Goal: Obtain resource: Download file/media

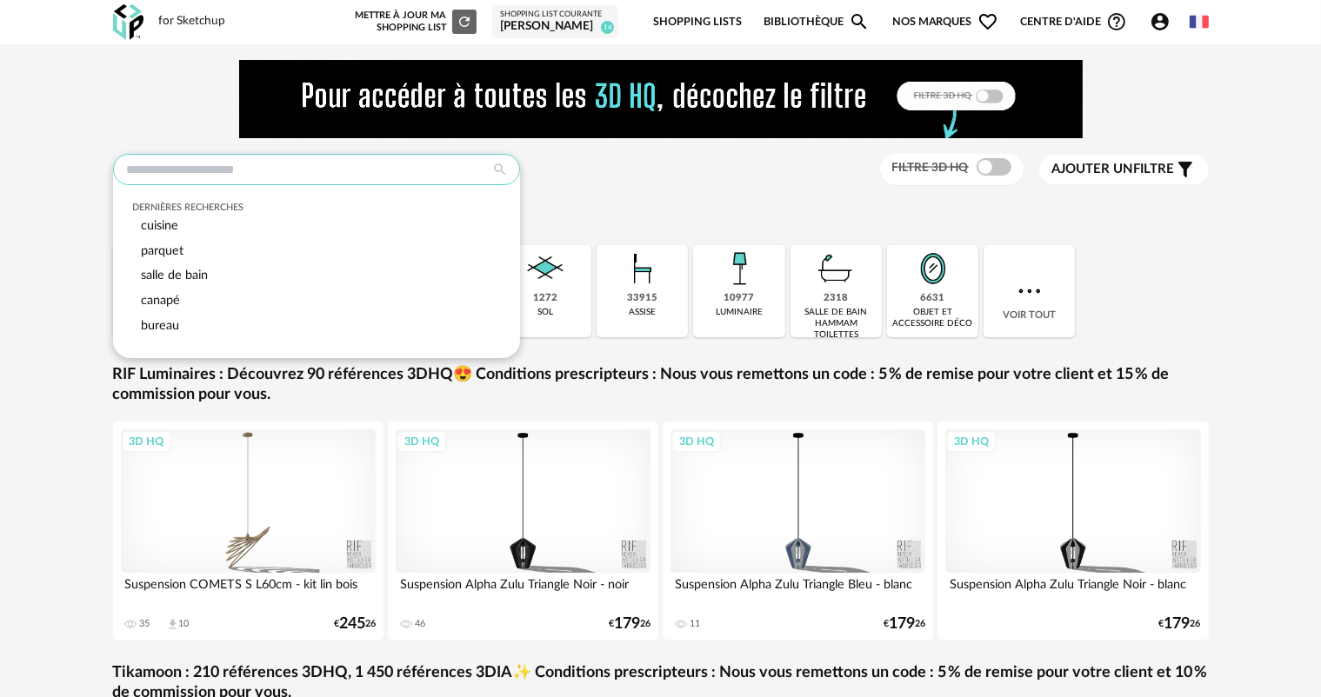
click at [157, 164] on input "text" at bounding box center [316, 169] width 407 height 31
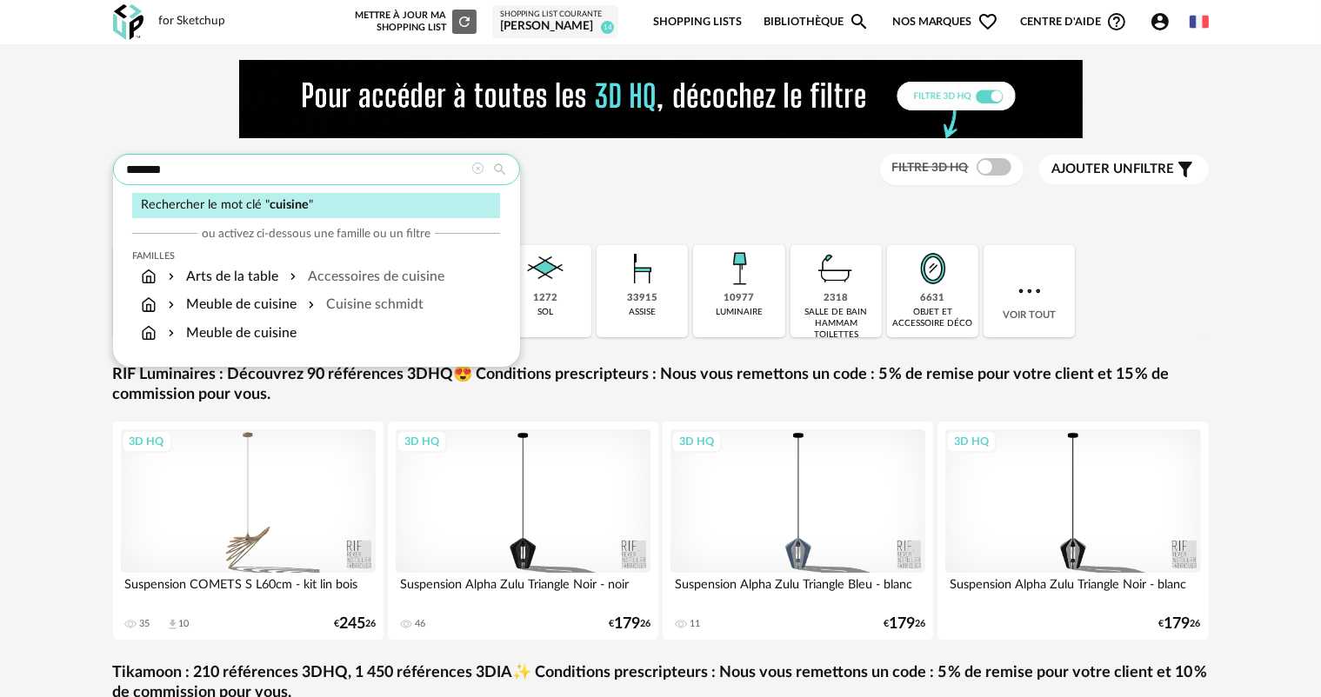
type input "*******"
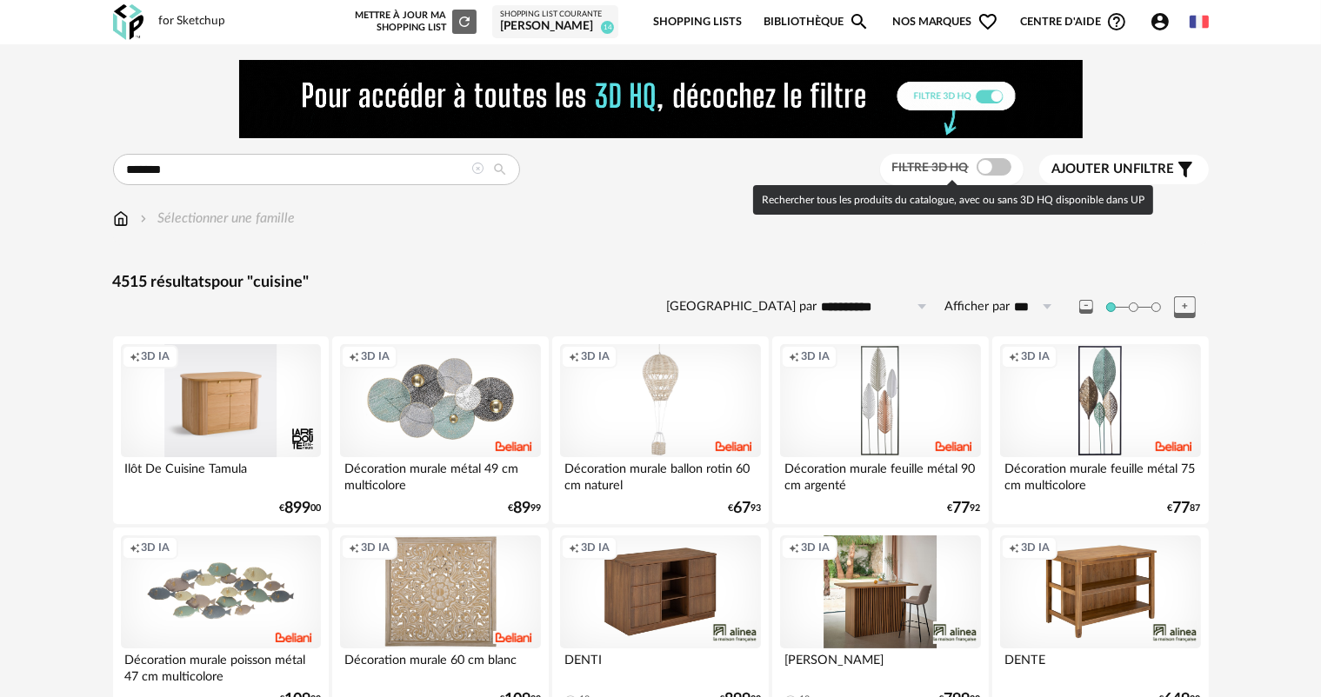
click at [960, 170] on span "Filtre 3D HQ" at bounding box center [930, 168] width 77 height 12
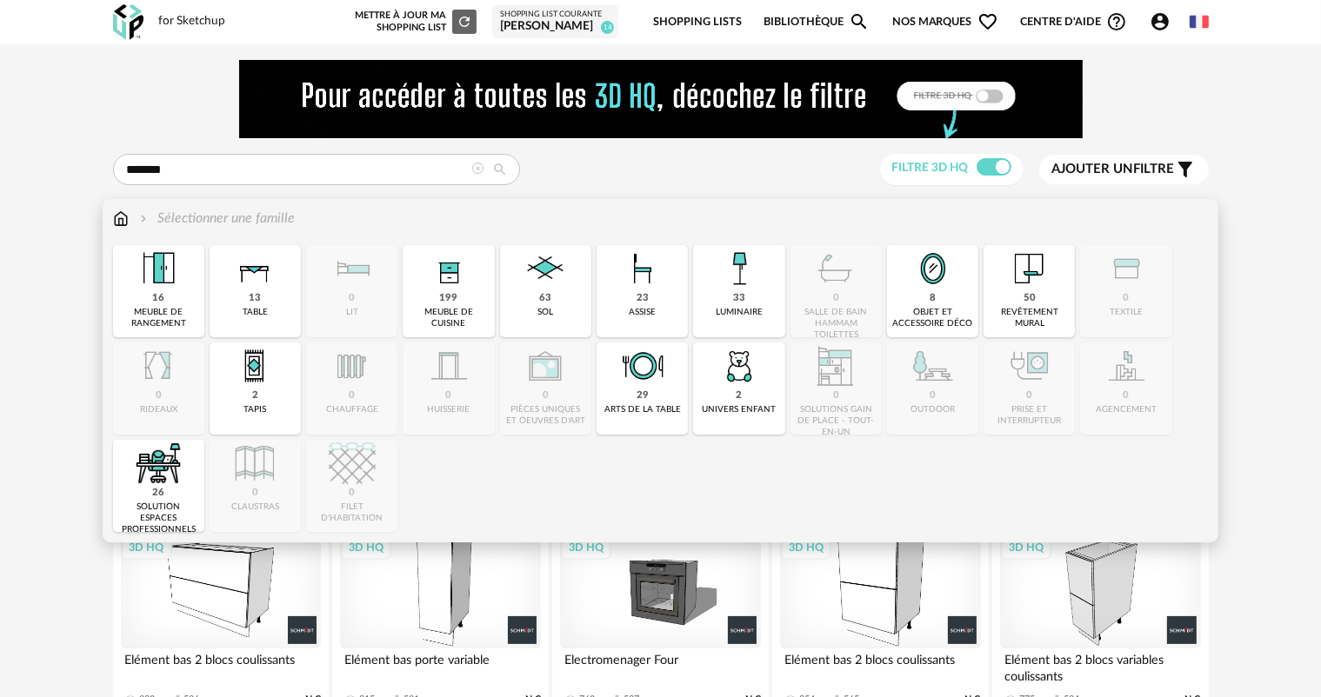
click at [122, 216] on img at bounding box center [121, 219] width 16 height 20
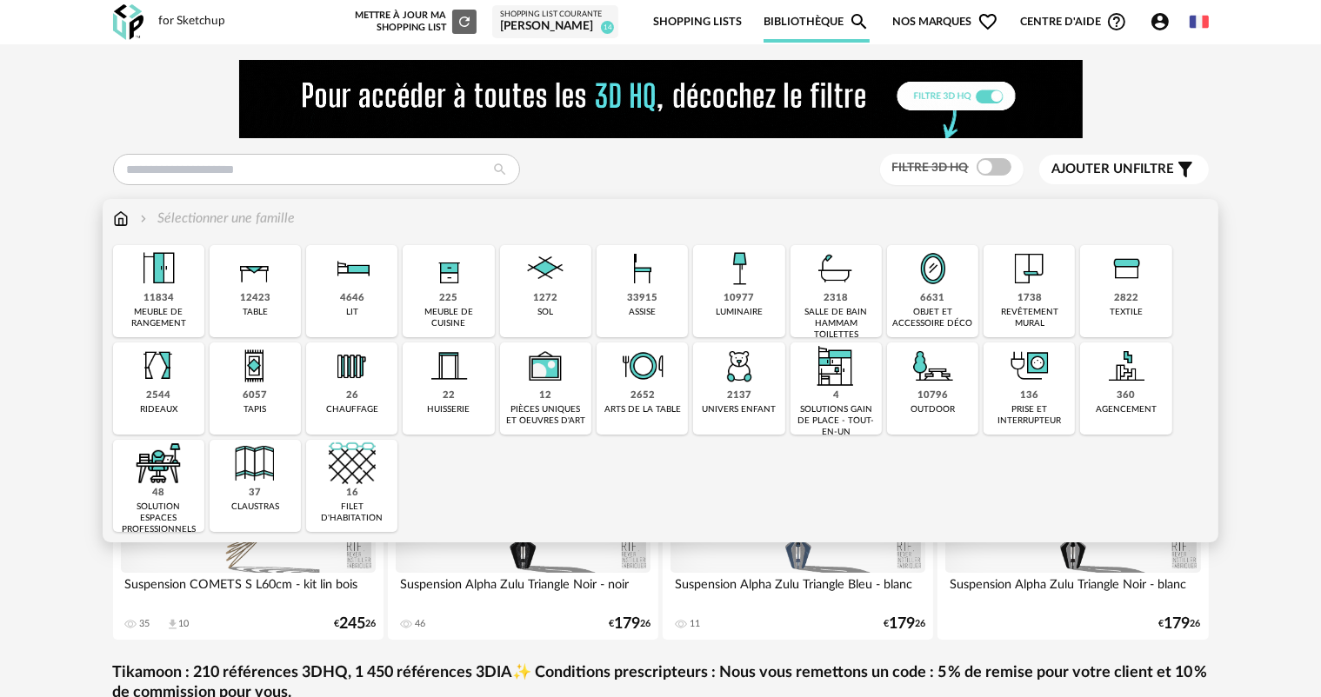
click at [460, 301] on div "225 meuble de cuisine" at bounding box center [448, 291] width 91 height 92
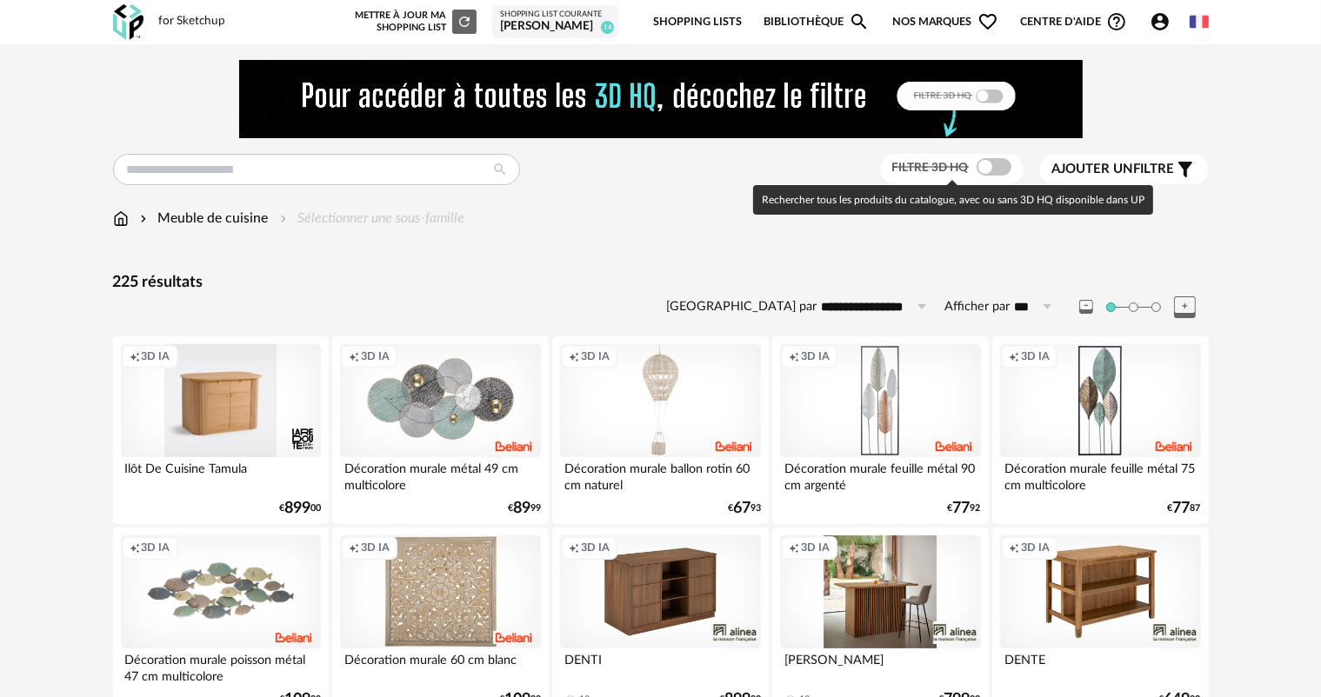
click at [938, 170] on span "Filtre 3D HQ" at bounding box center [930, 168] width 77 height 12
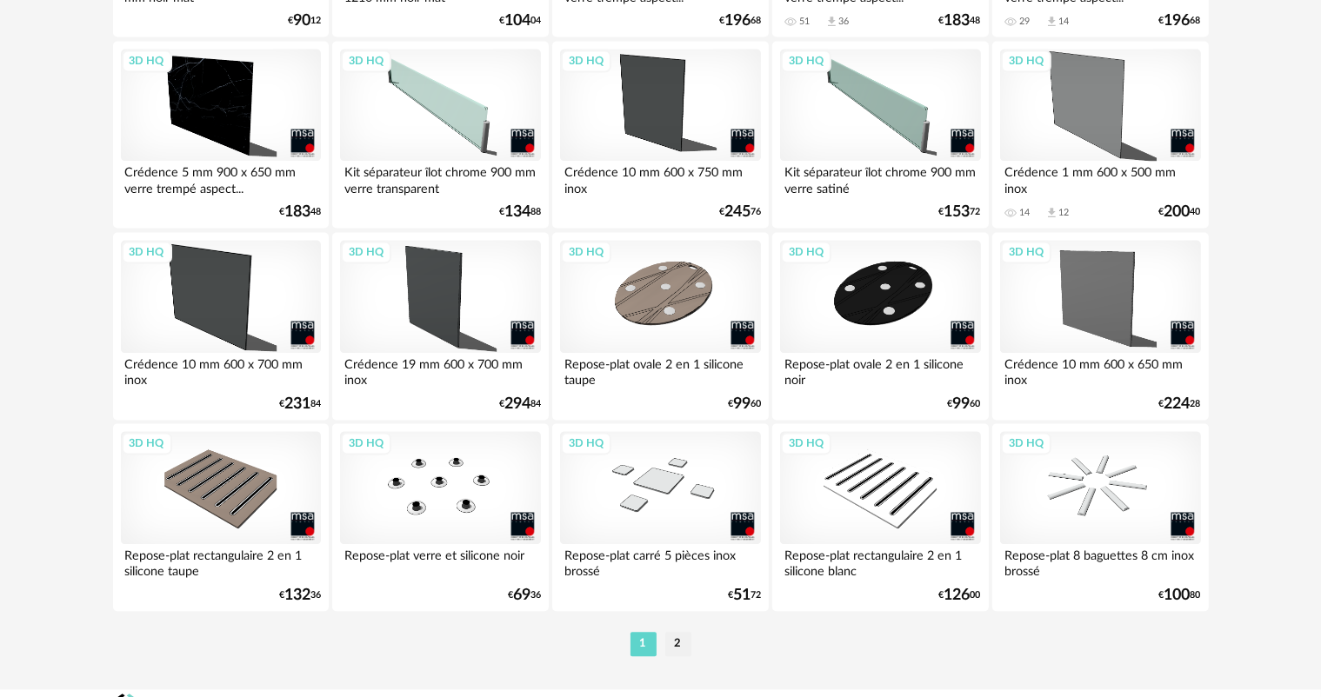
scroll to position [3565, 0]
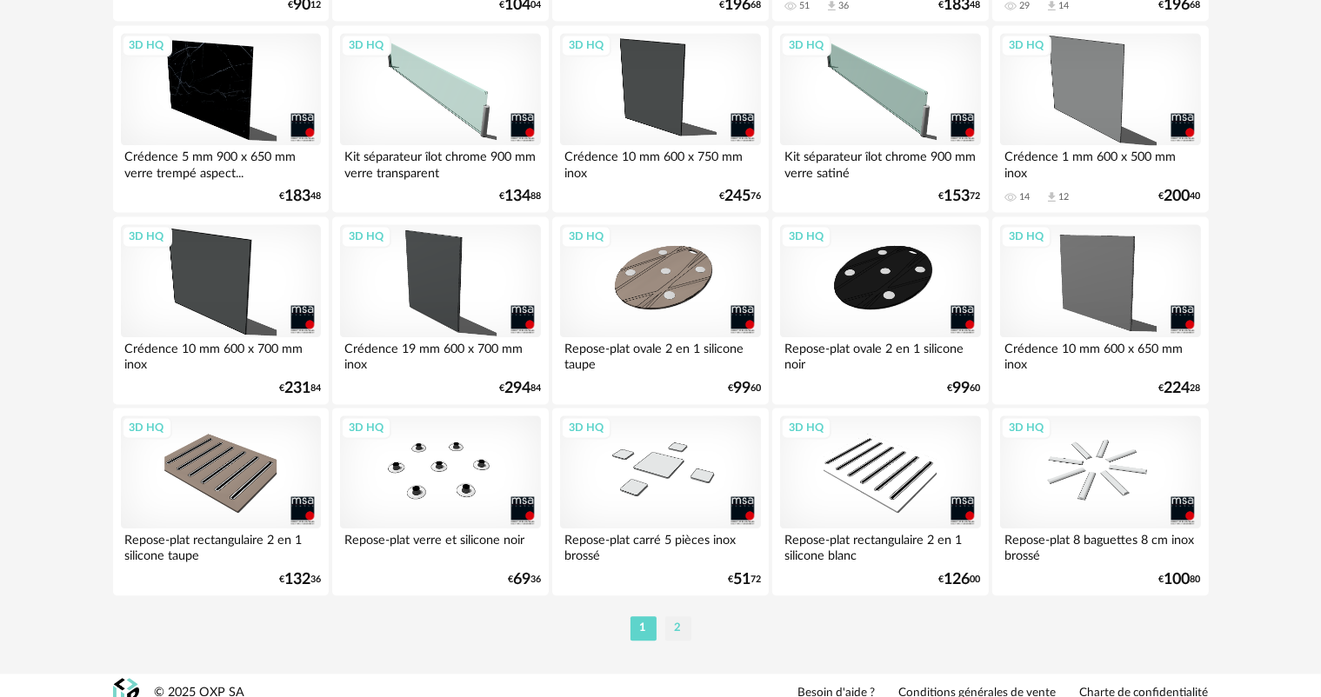
click at [683, 626] on li "2" at bounding box center [678, 628] width 26 height 24
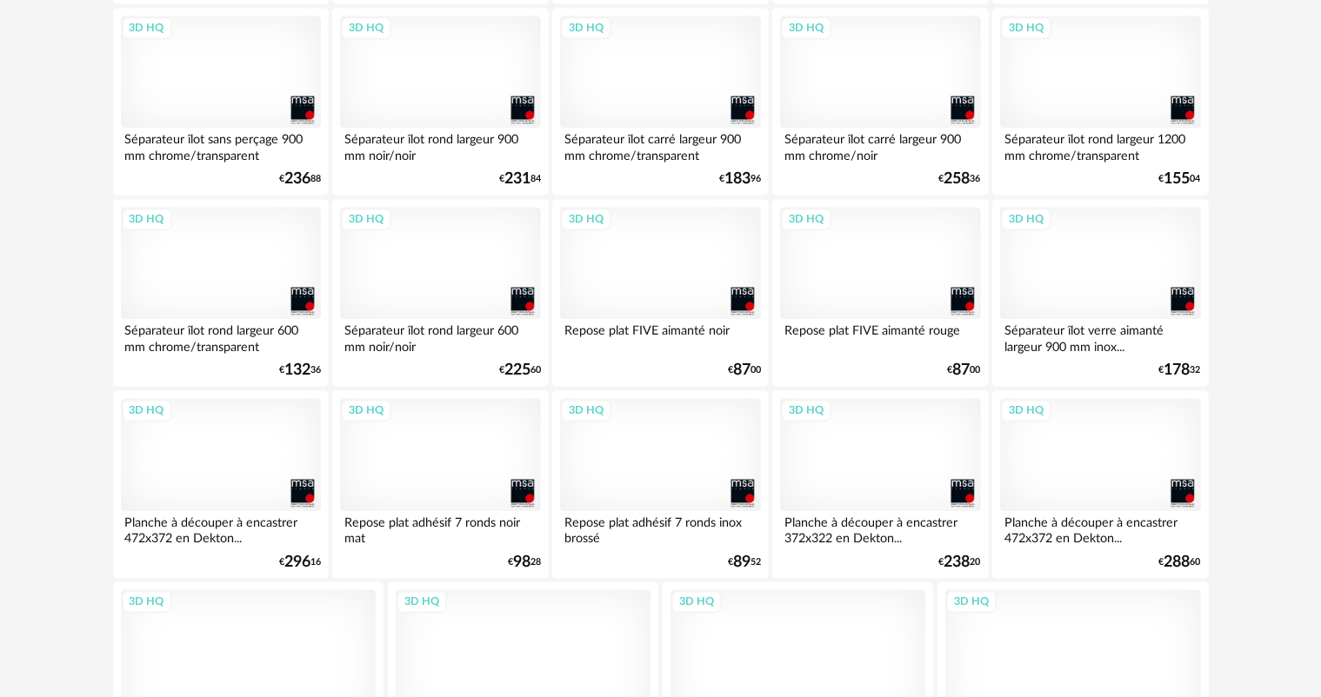
scroll to position [3610, 0]
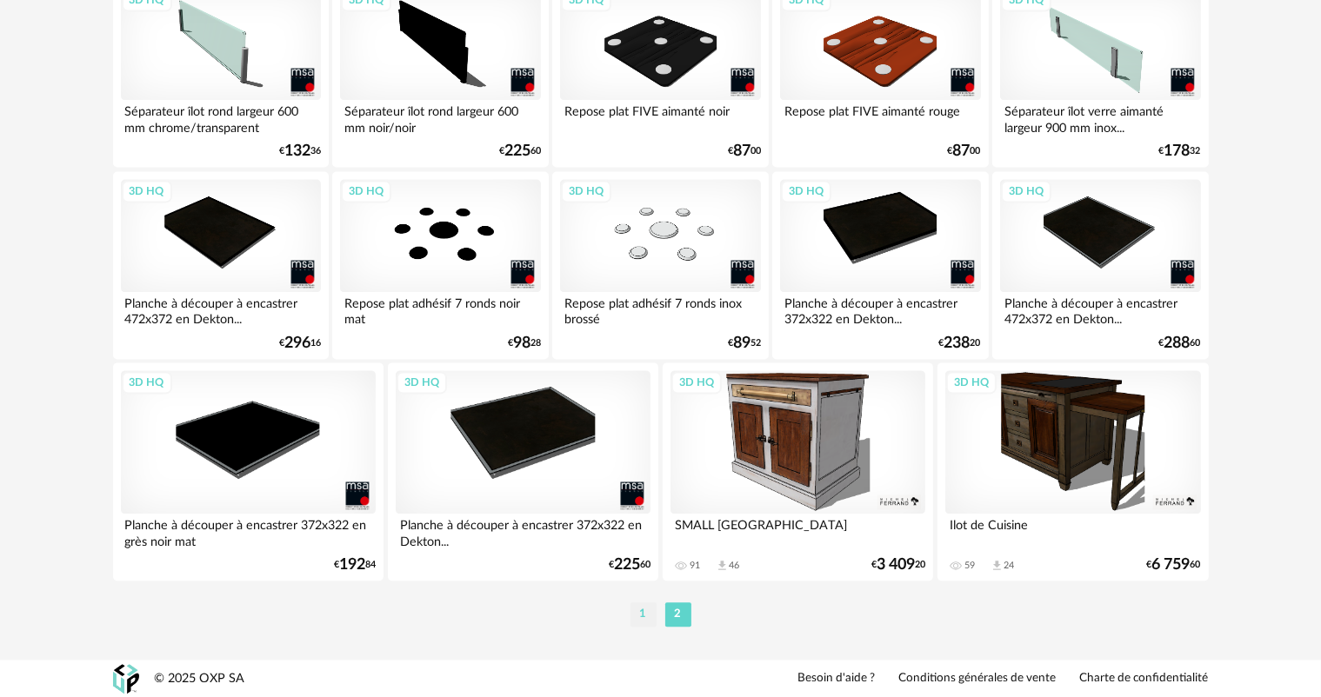
click at [647, 615] on li "1" at bounding box center [643, 615] width 26 height 24
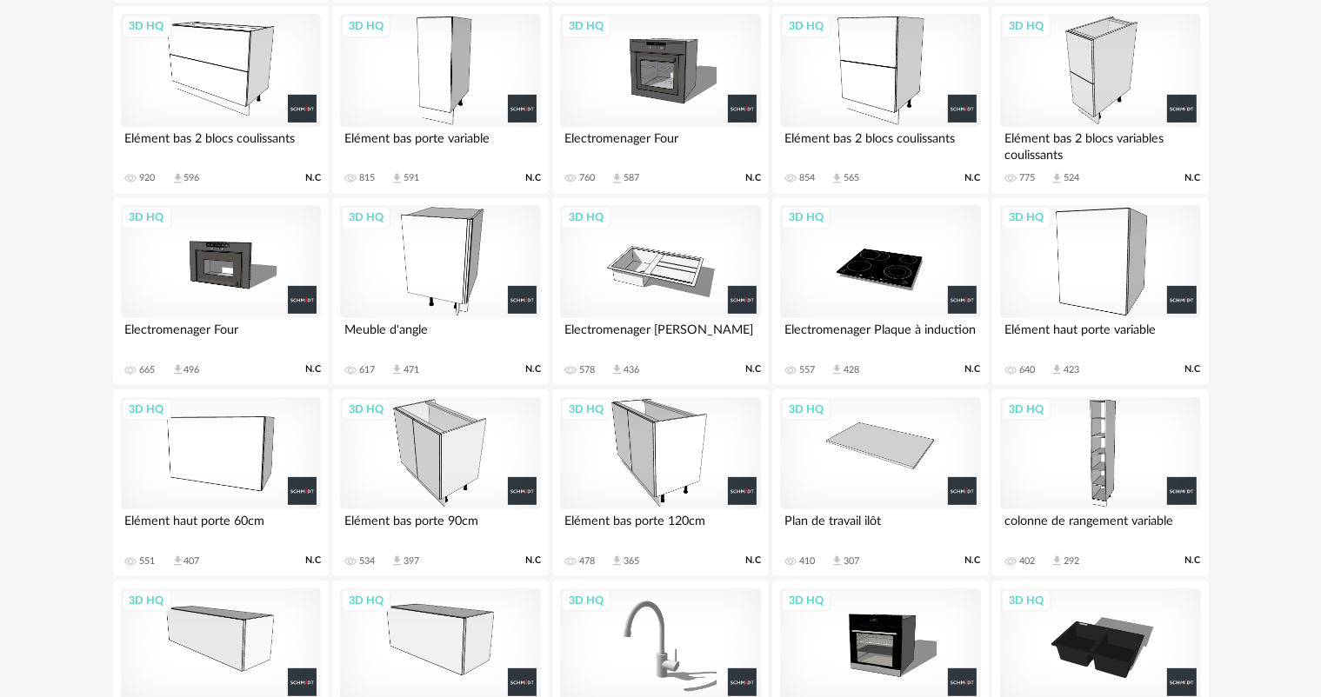
scroll to position [609, 0]
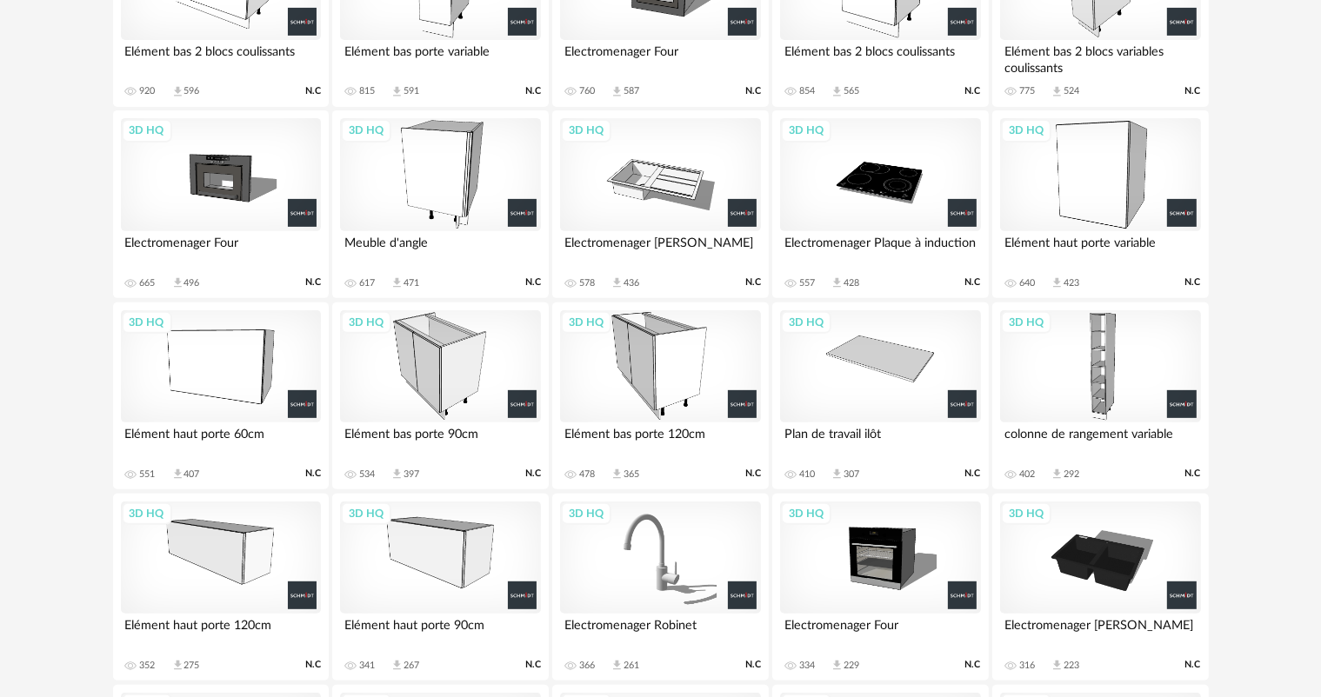
click at [232, 392] on div "3D HQ" at bounding box center [221, 366] width 200 height 113
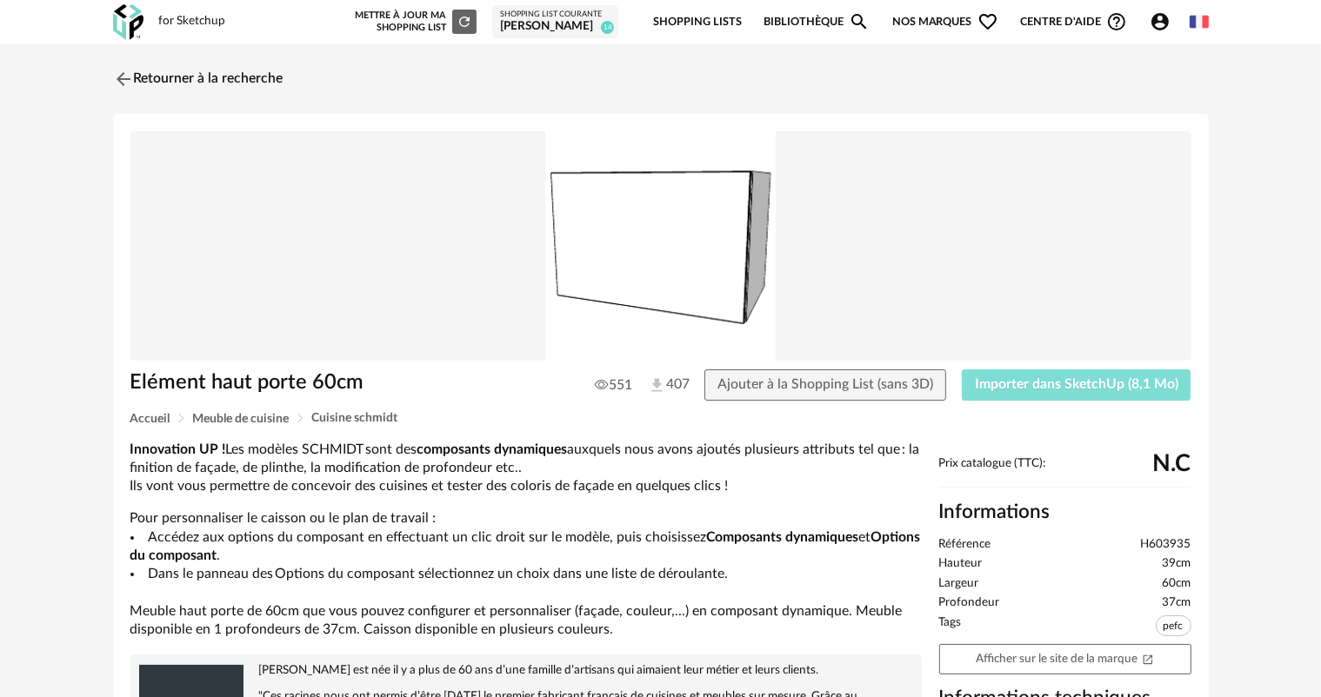
click at [1022, 381] on span "Importer dans SketchUp (8,1 Mo)" at bounding box center [1076, 384] width 203 height 14
click at [122, 80] on img at bounding box center [121, 78] width 25 height 25
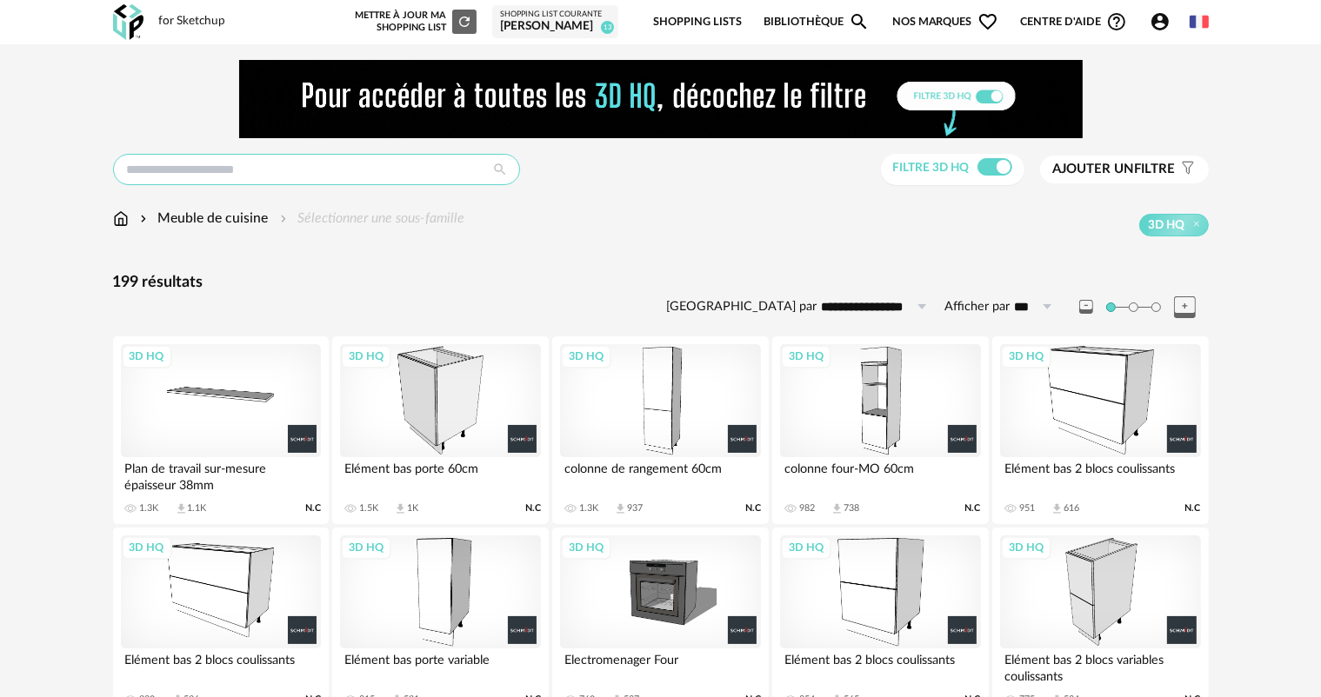
click at [202, 176] on input "text" at bounding box center [316, 169] width 407 height 31
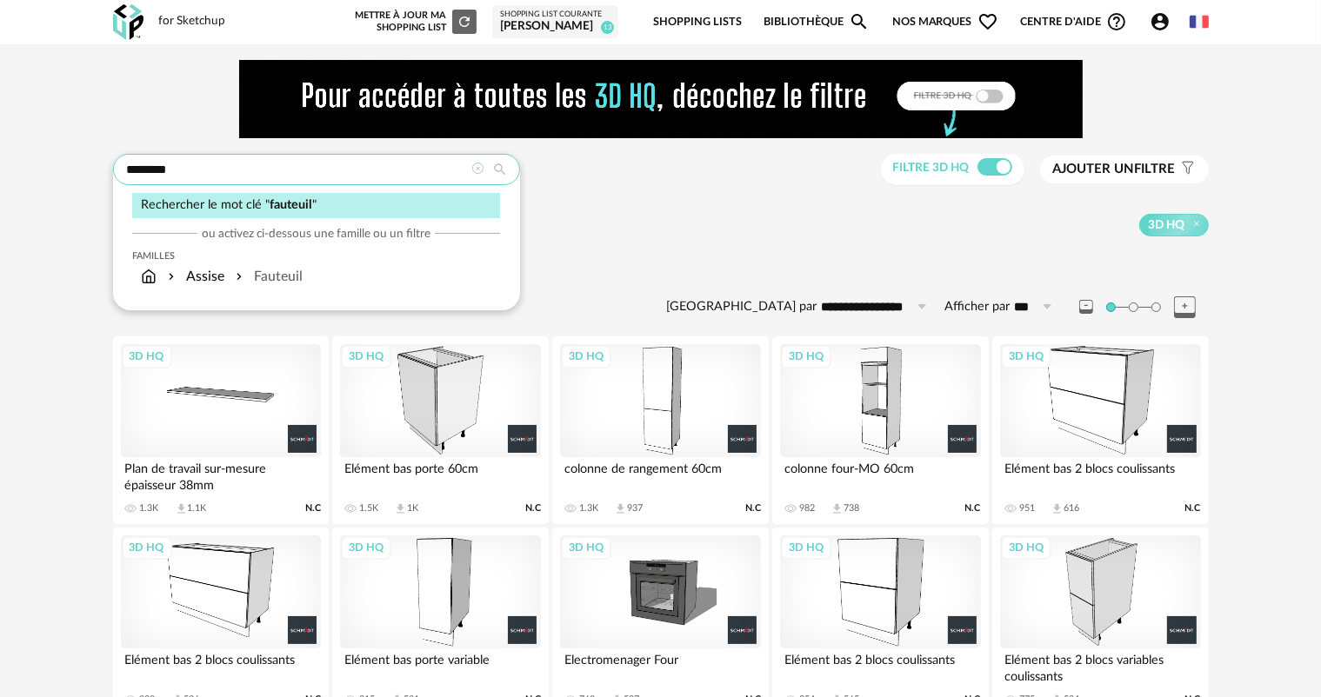
type input "********"
type input "**********"
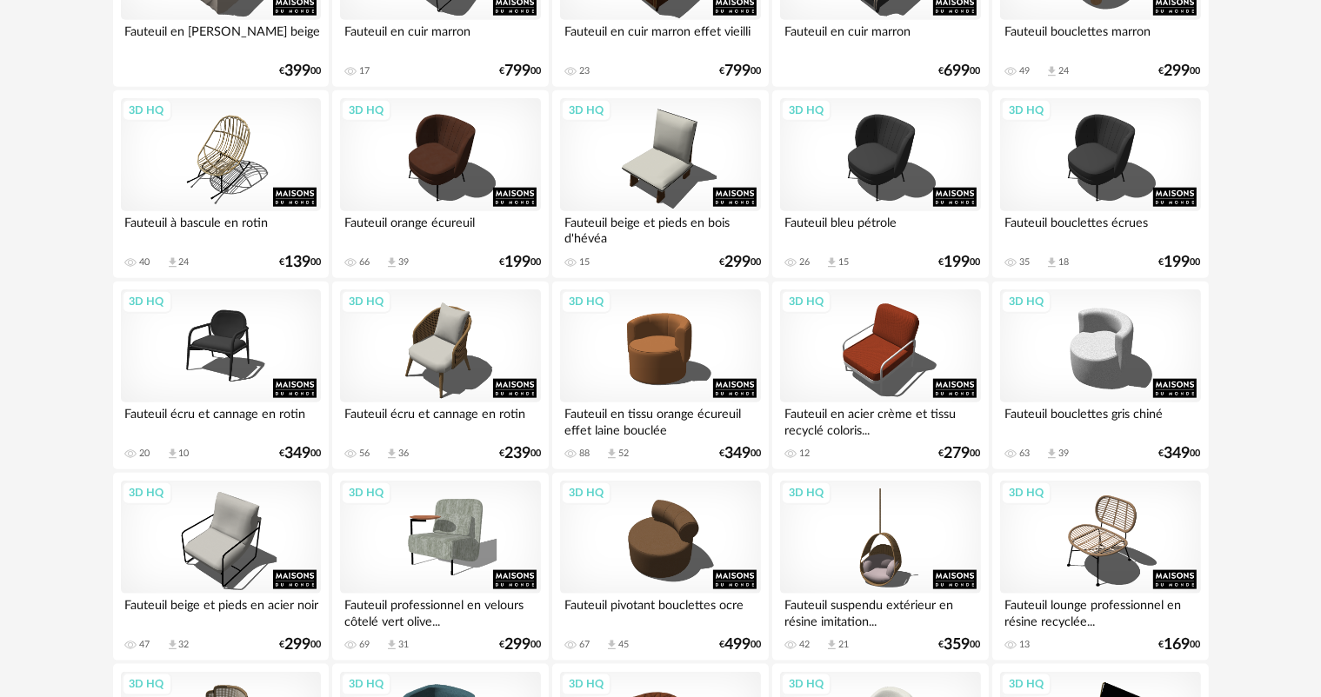
scroll to position [2000, 0]
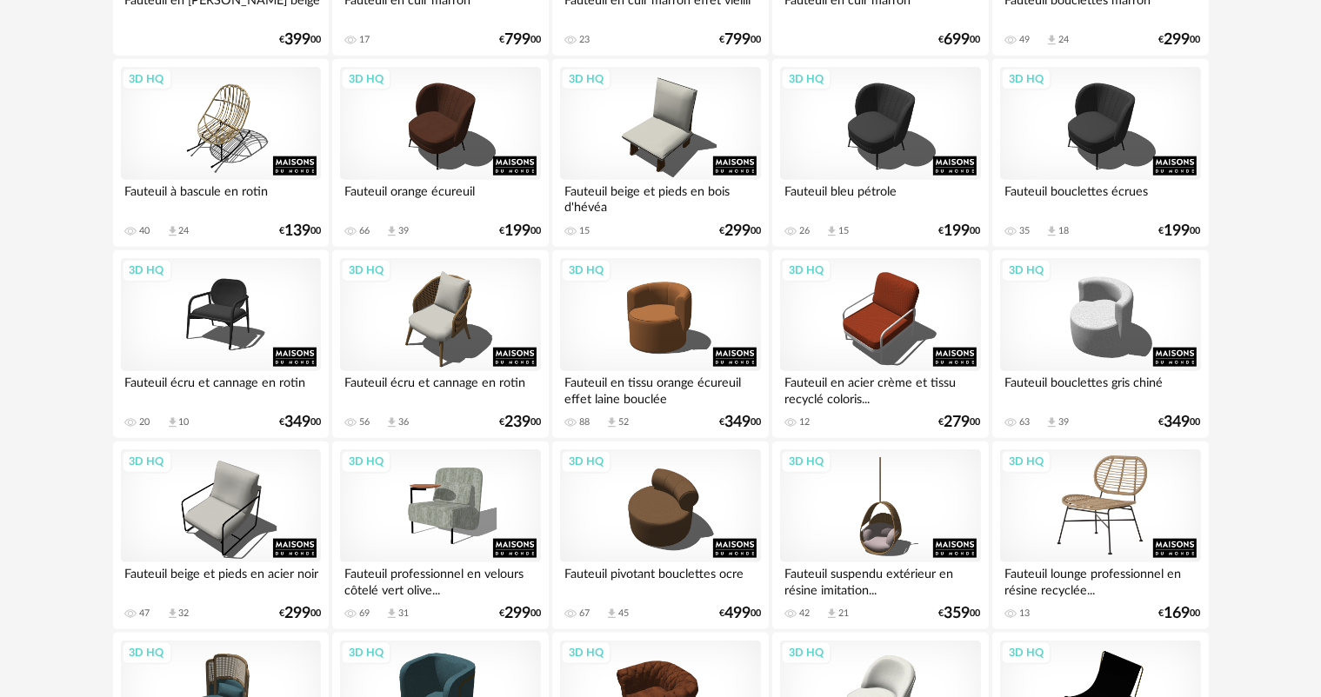
click at [1143, 559] on div "3D HQ" at bounding box center [1100, 505] width 200 height 113
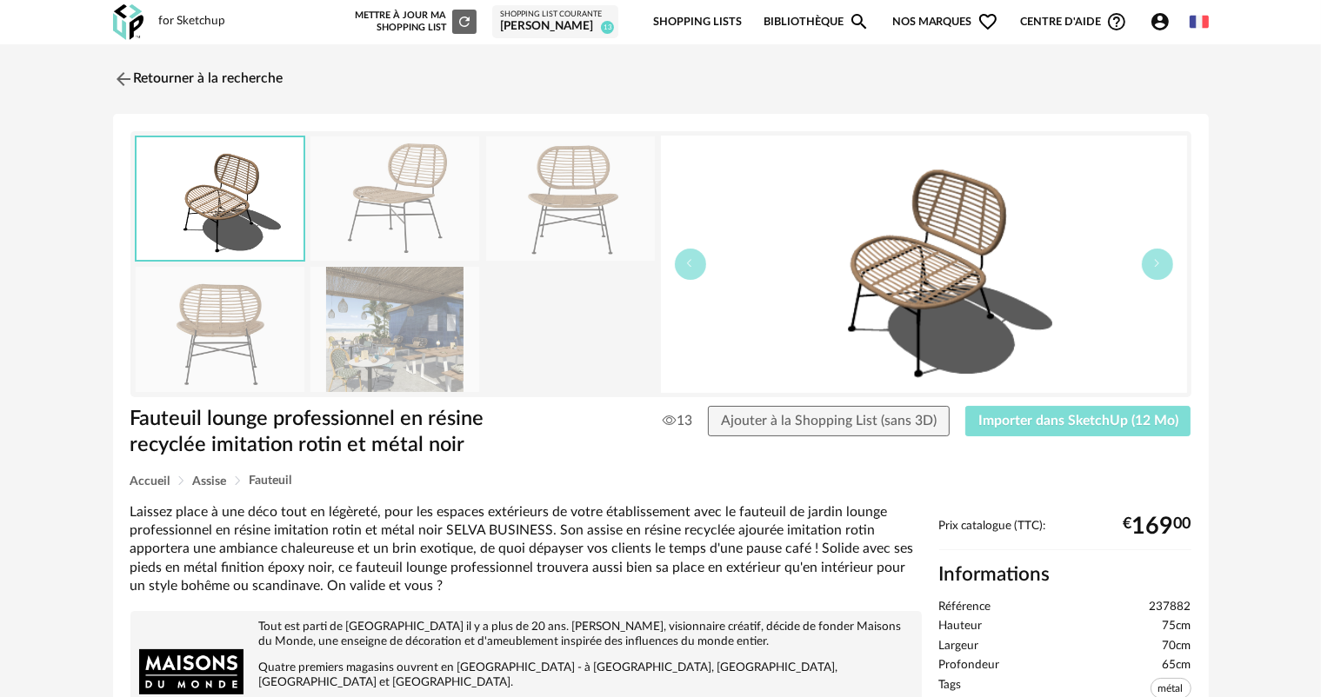
click at [1038, 416] on span "Importer dans SketchUp (12 Mo)" at bounding box center [1078, 421] width 200 height 14
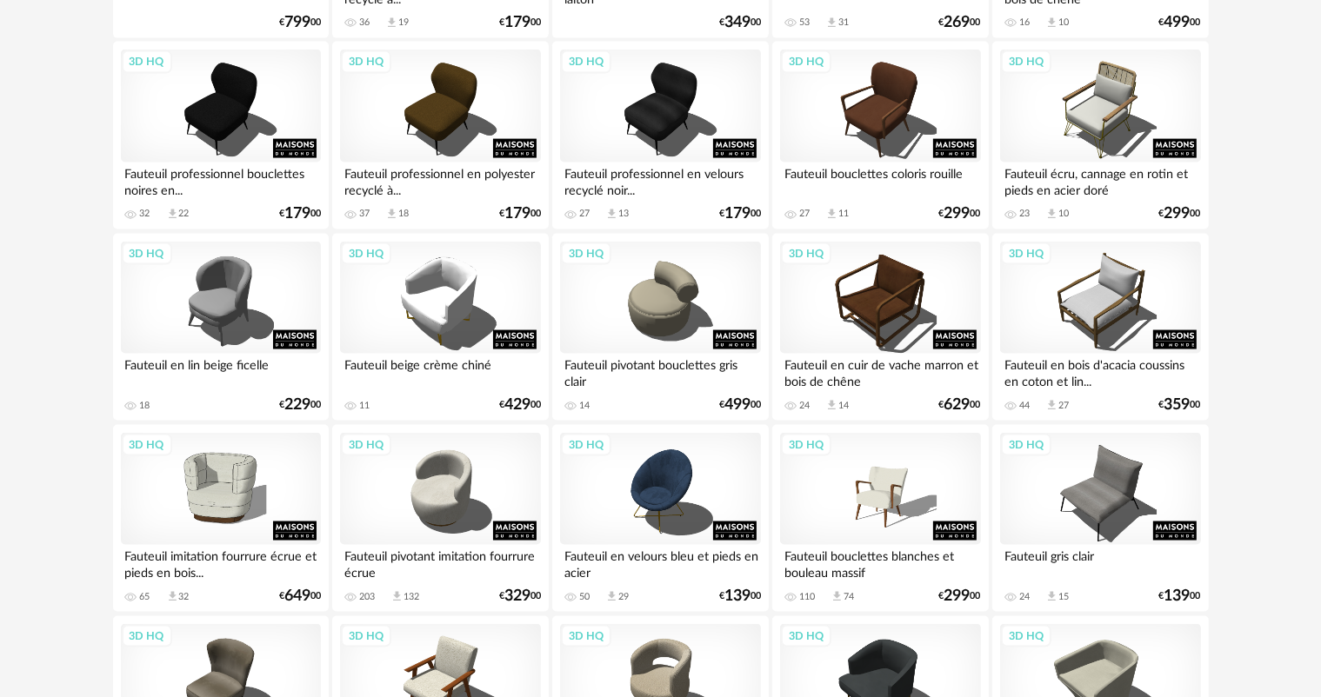
scroll to position [2678, 0]
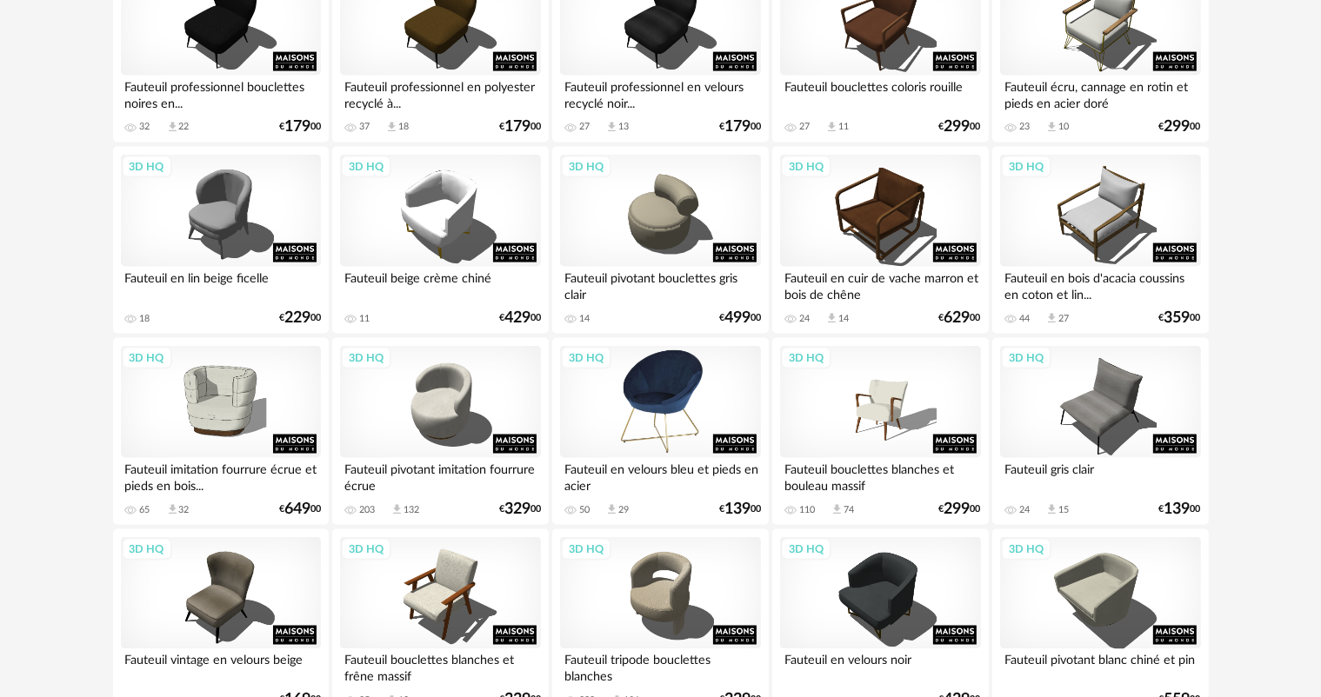
click at [664, 438] on div "3D HQ" at bounding box center [660, 402] width 200 height 113
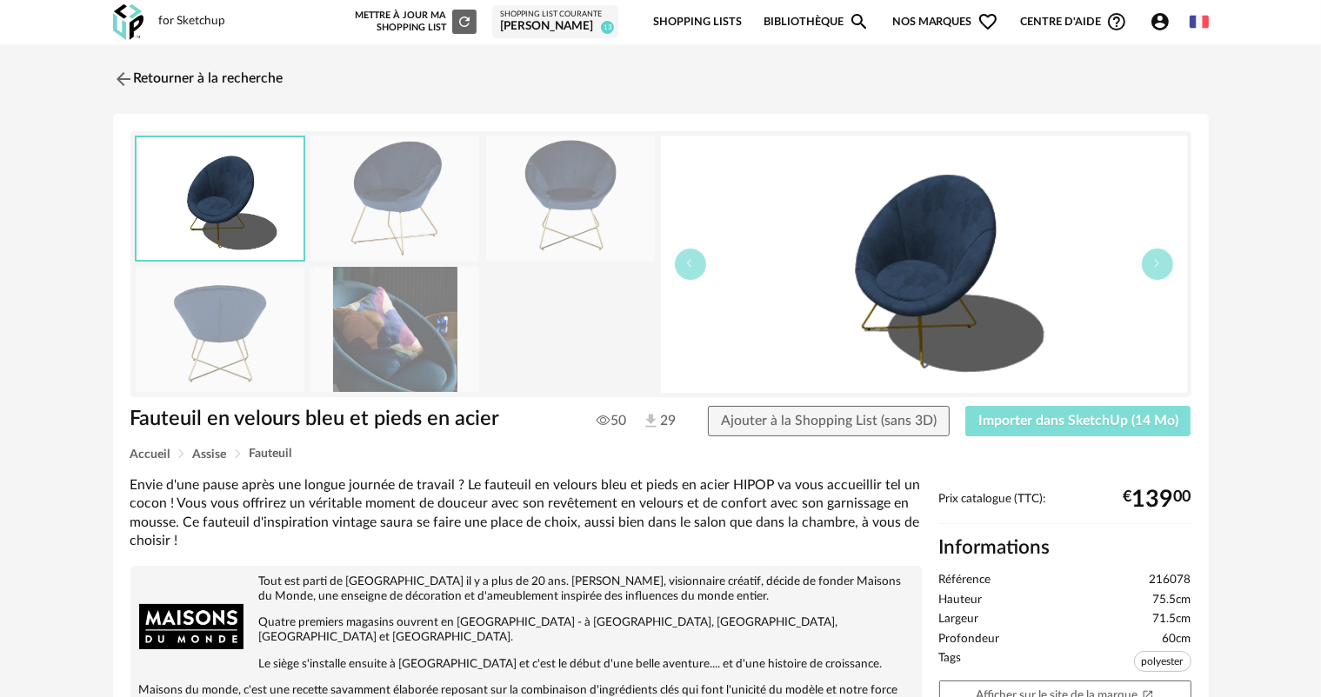
click at [1021, 417] on span "Importer dans SketchUp (14 Mo)" at bounding box center [1078, 421] width 200 height 14
click at [1062, 422] on span "Importer dans SketchUp (14 Mo)" at bounding box center [1078, 421] width 200 height 14
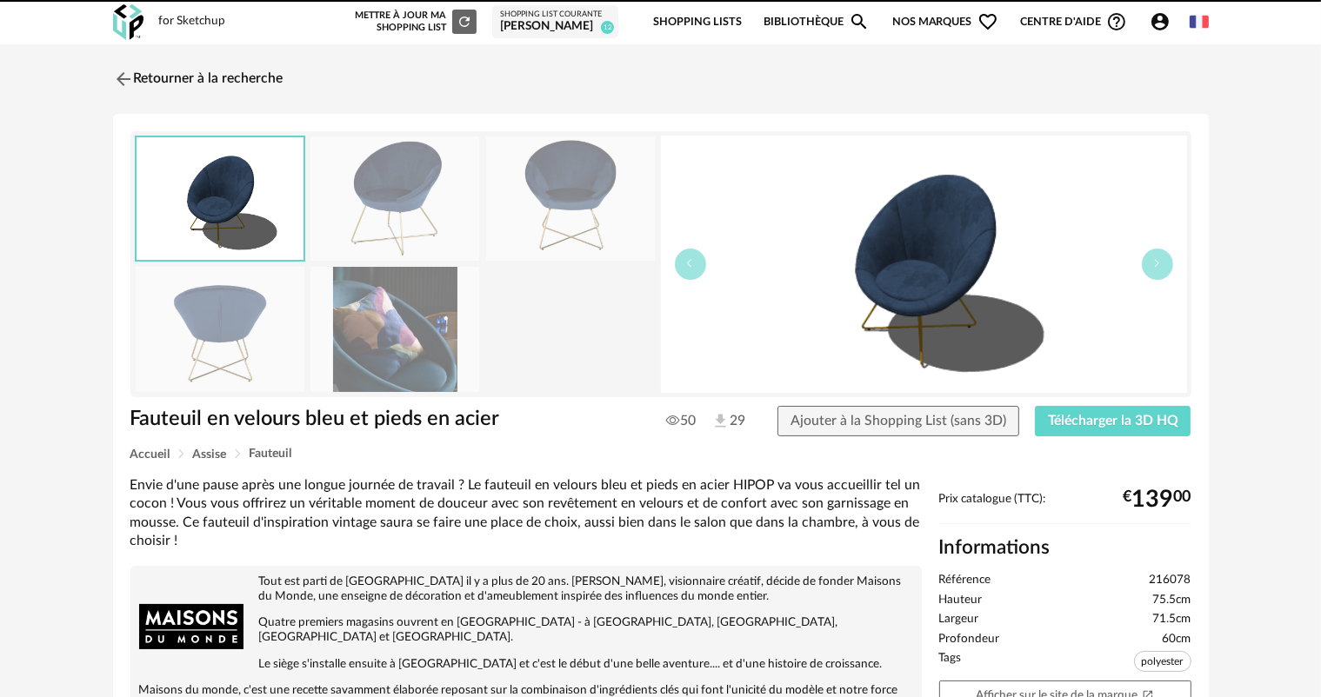
click at [123, 73] on img at bounding box center [123, 79] width 21 height 21
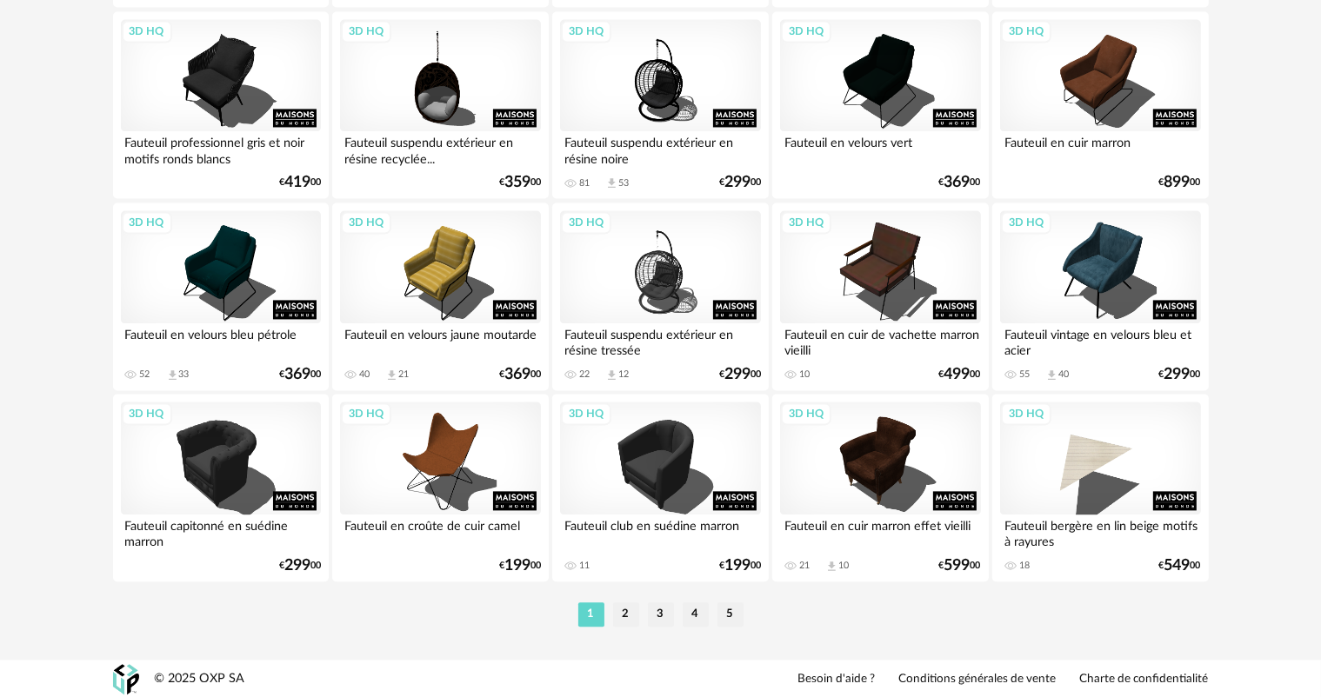
scroll to position [3579, 0]
click at [623, 609] on li "2" at bounding box center [626, 614] width 26 height 24
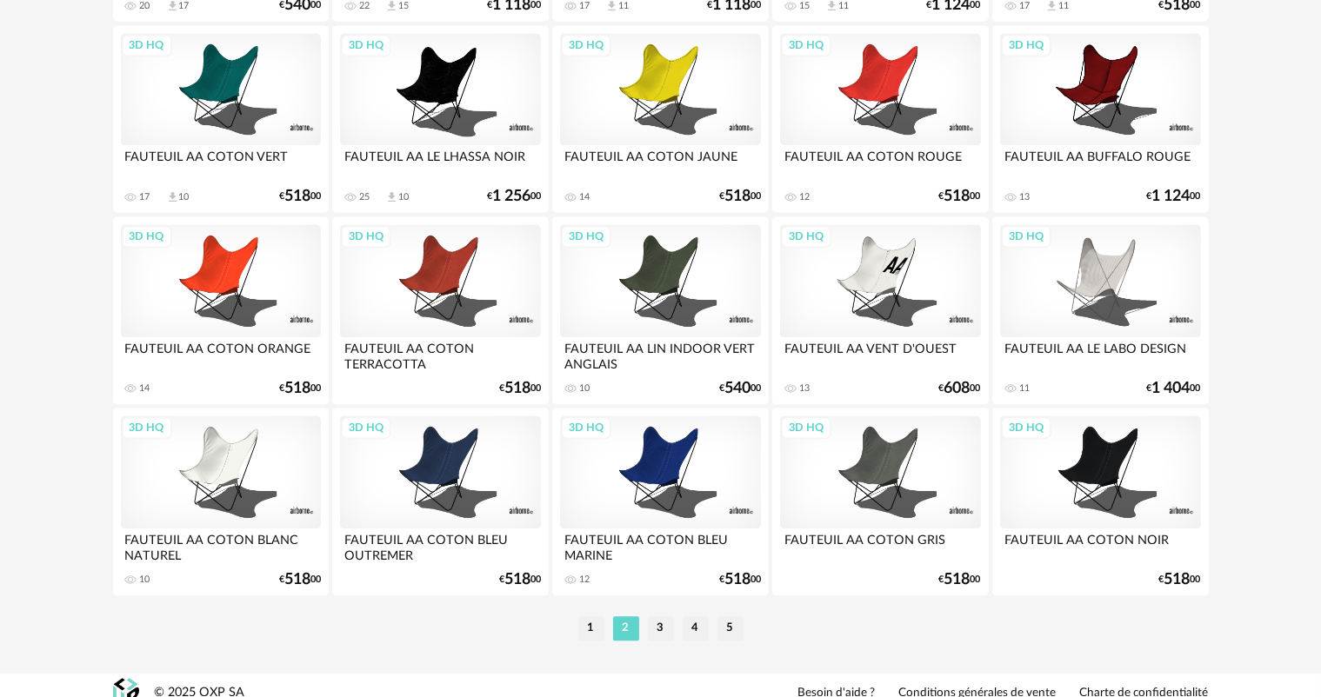
scroll to position [3579, 0]
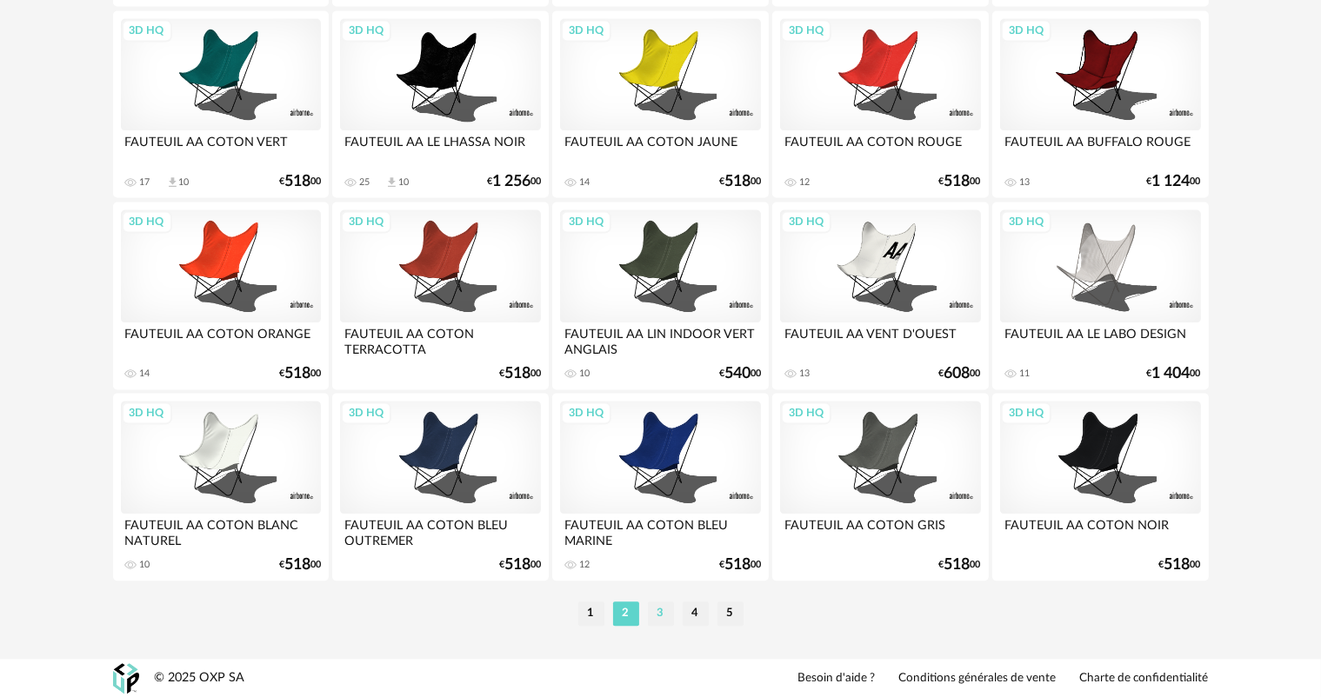
click at [657, 616] on li "3" at bounding box center [661, 614] width 26 height 24
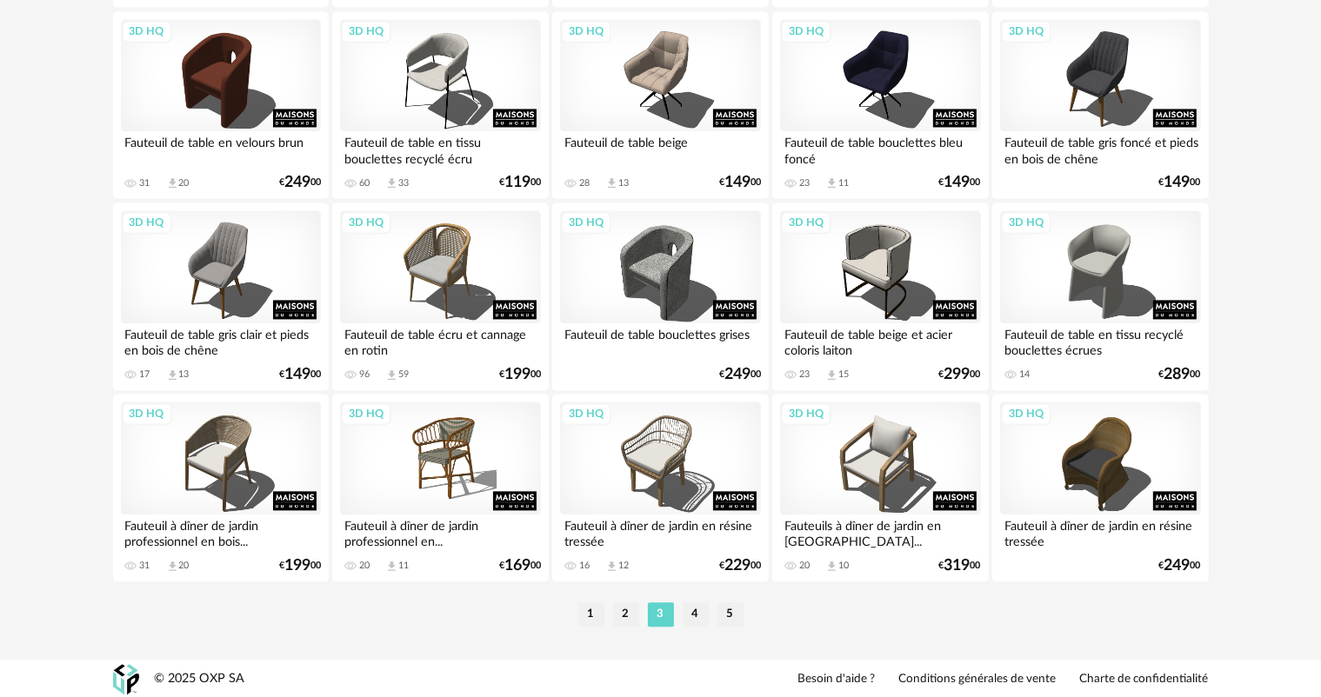
scroll to position [3579, 0]
click at [702, 613] on li "4" at bounding box center [695, 614] width 26 height 24
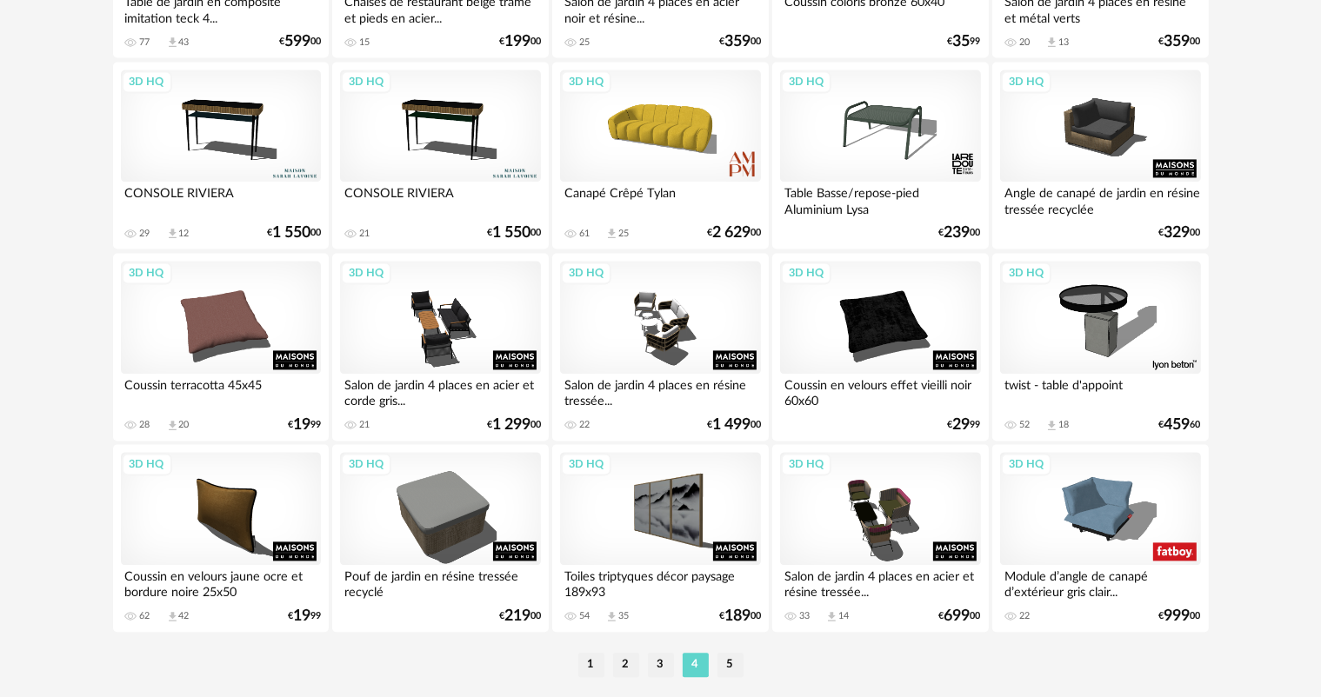
scroll to position [3579, 0]
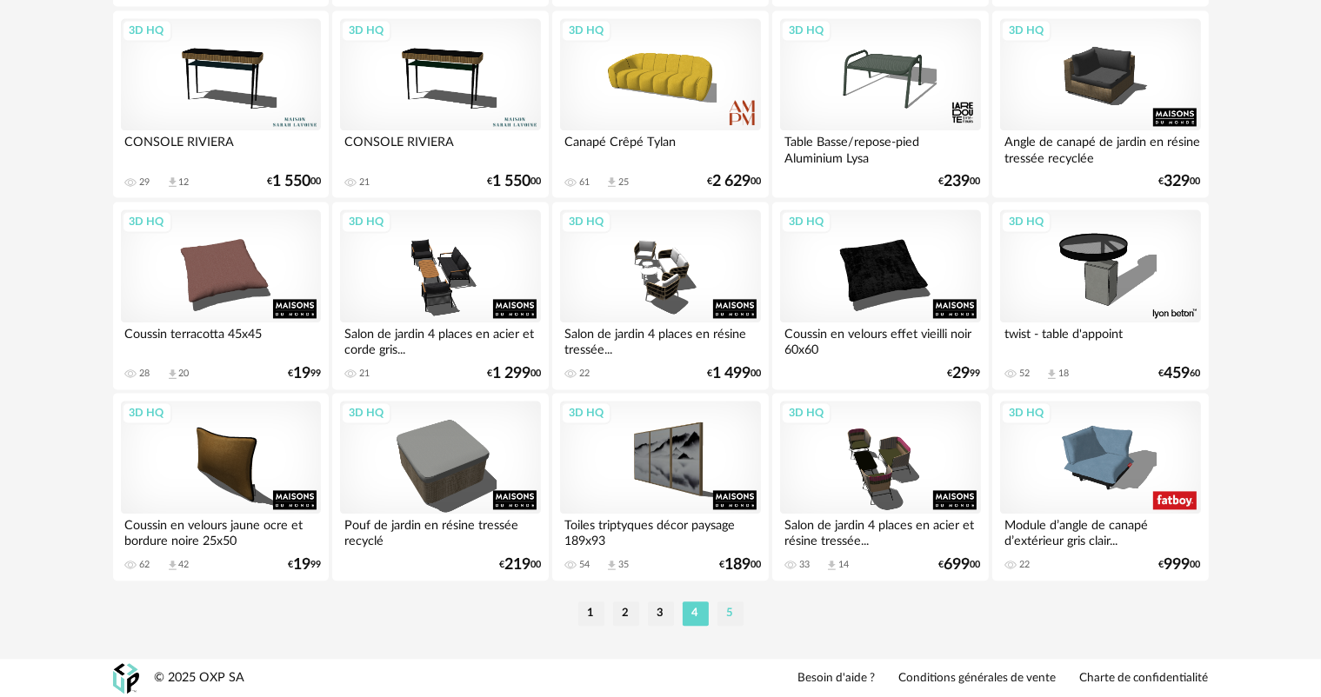
click at [726, 609] on li "5" at bounding box center [730, 614] width 26 height 24
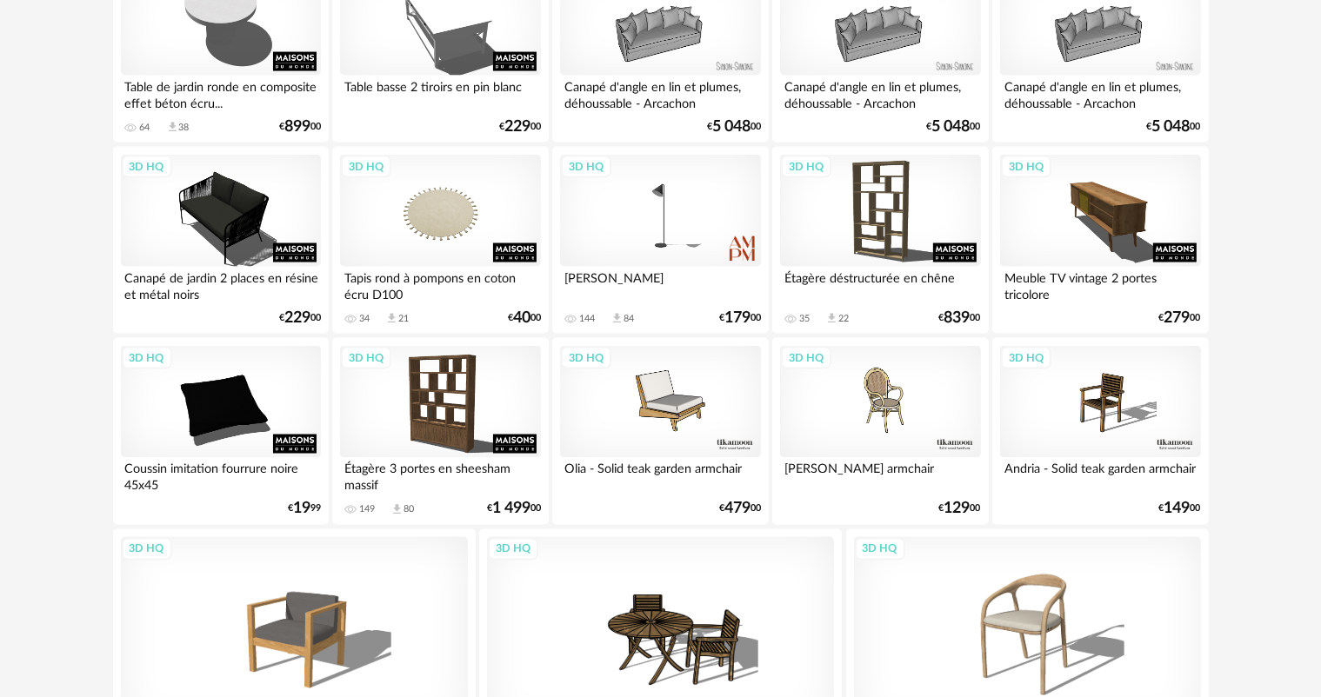
scroll to position [3043, 0]
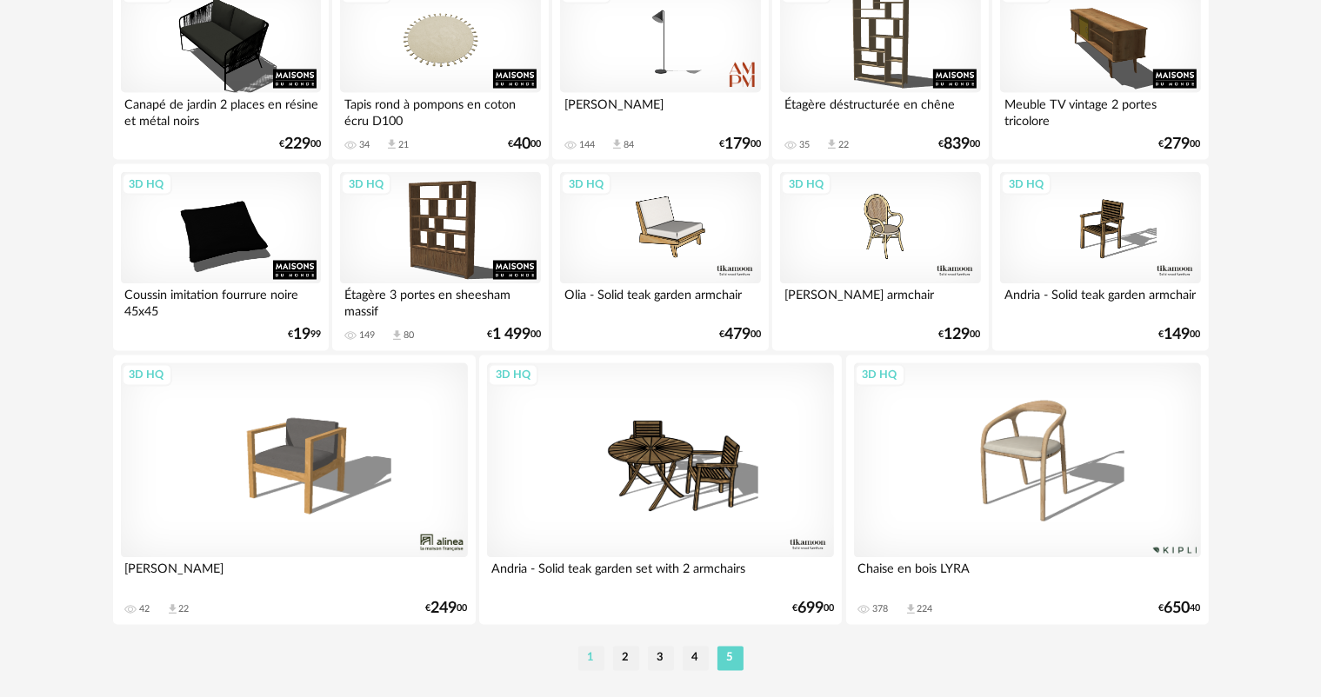
click at [595, 662] on li "1" at bounding box center [591, 659] width 26 height 24
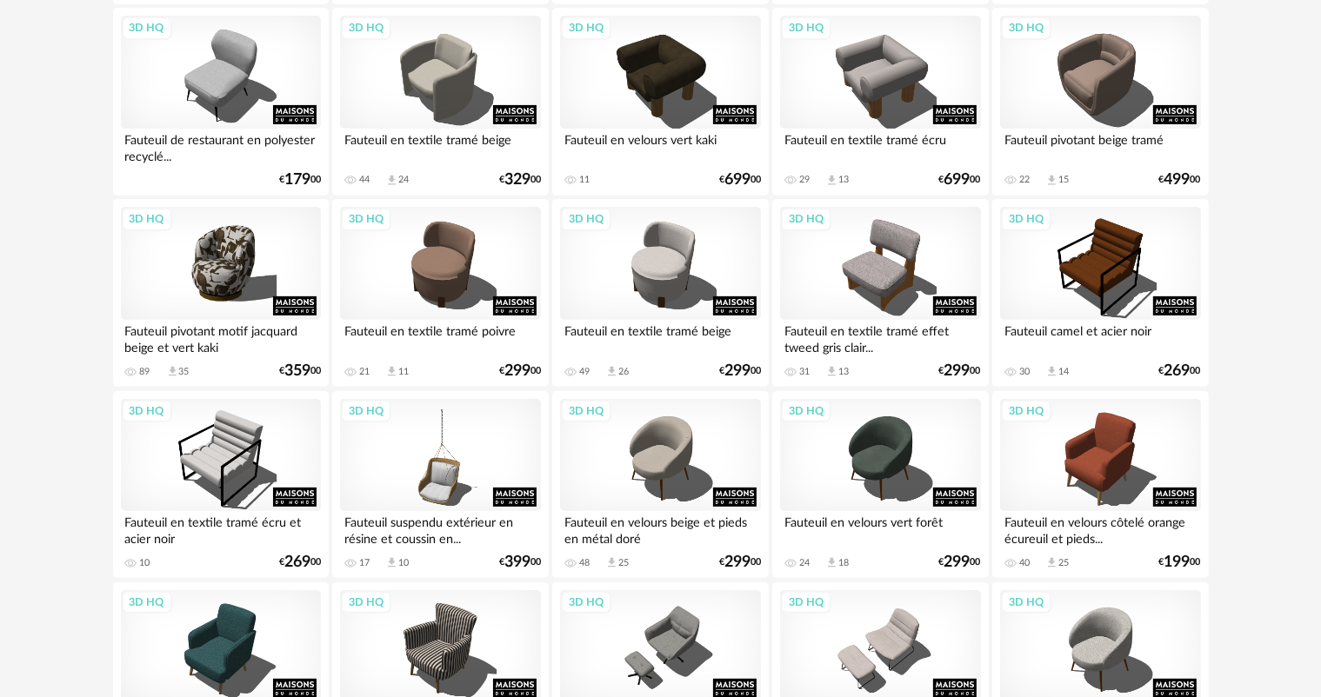
scroll to position [522, 0]
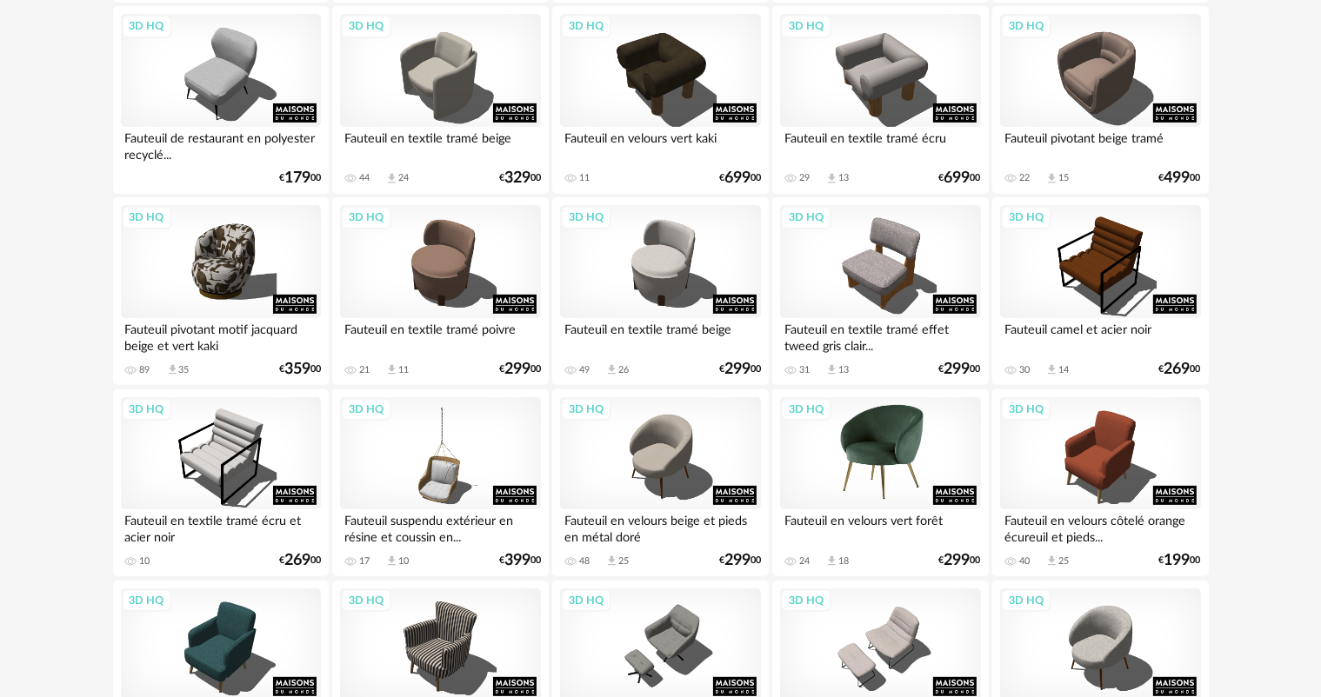
click at [897, 461] on div "3D HQ" at bounding box center [880, 453] width 200 height 113
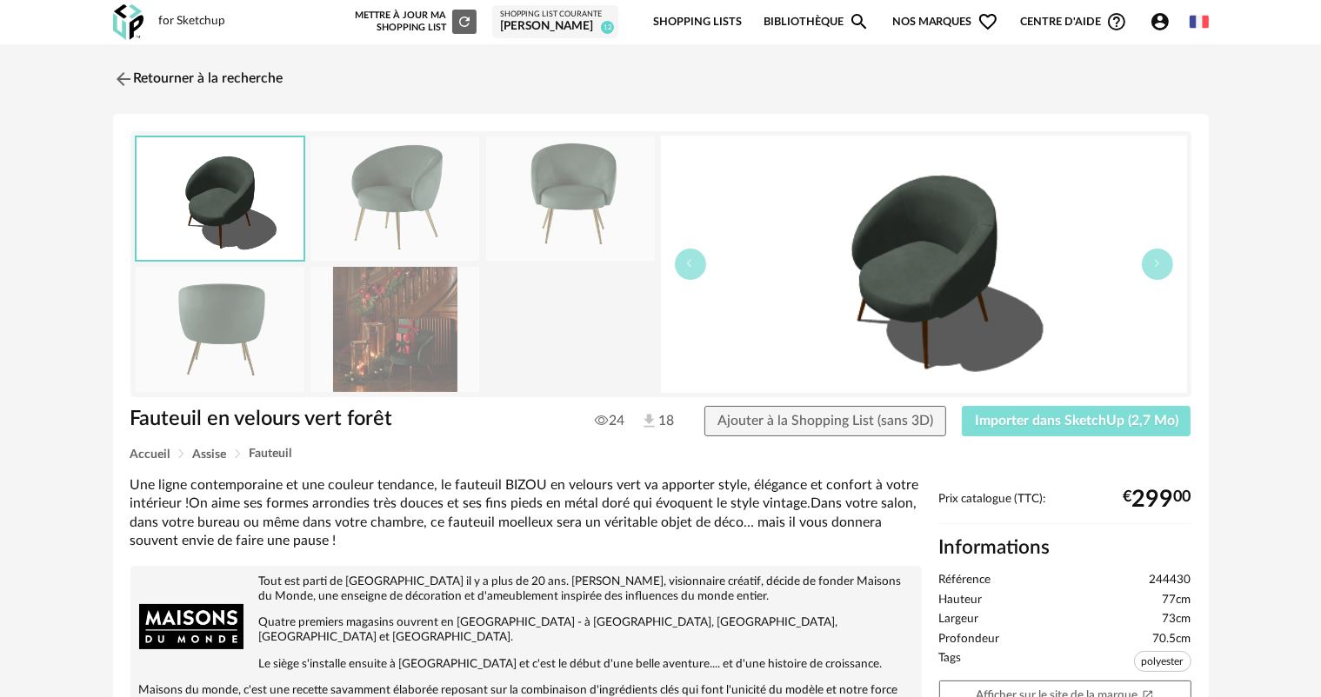
click at [1073, 423] on span "Importer dans SketchUp (2,7 Mo)" at bounding box center [1076, 421] width 203 height 14
